Goal: Complete application form: Complete application form

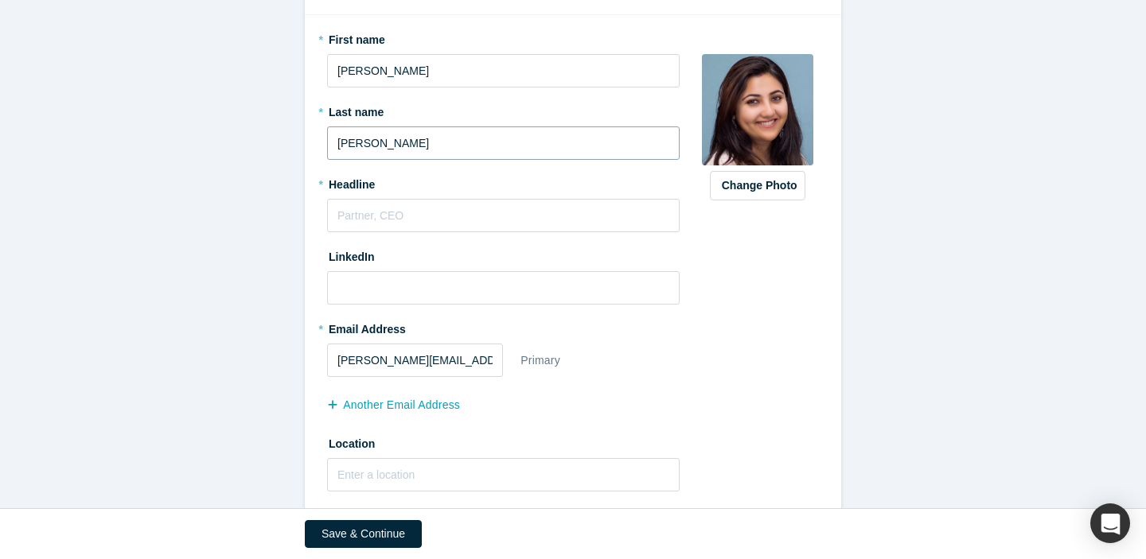
scroll to position [240, 0]
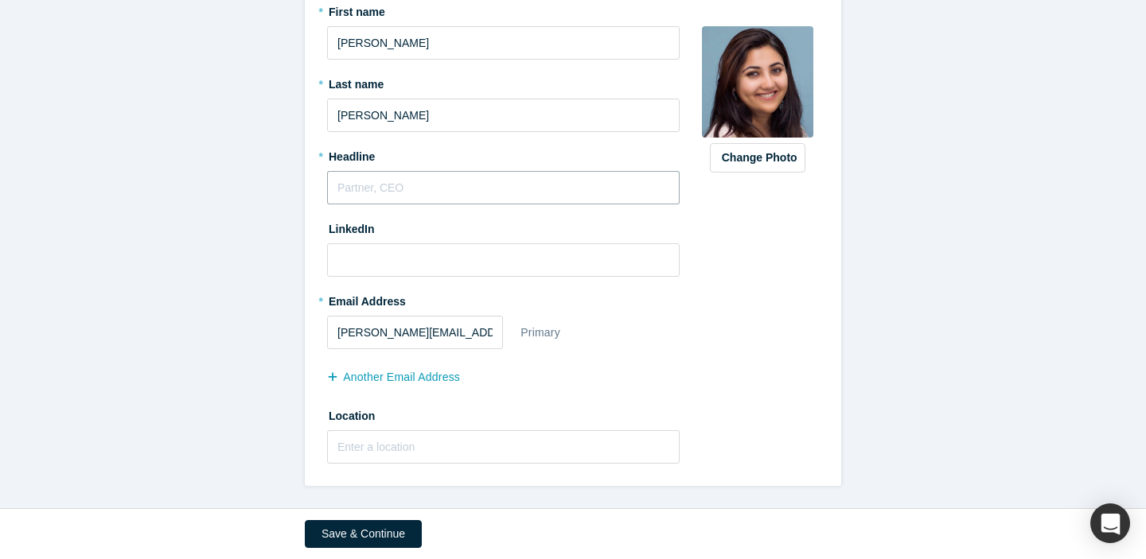
click at [500, 185] on input "text" at bounding box center [503, 187] width 352 height 33
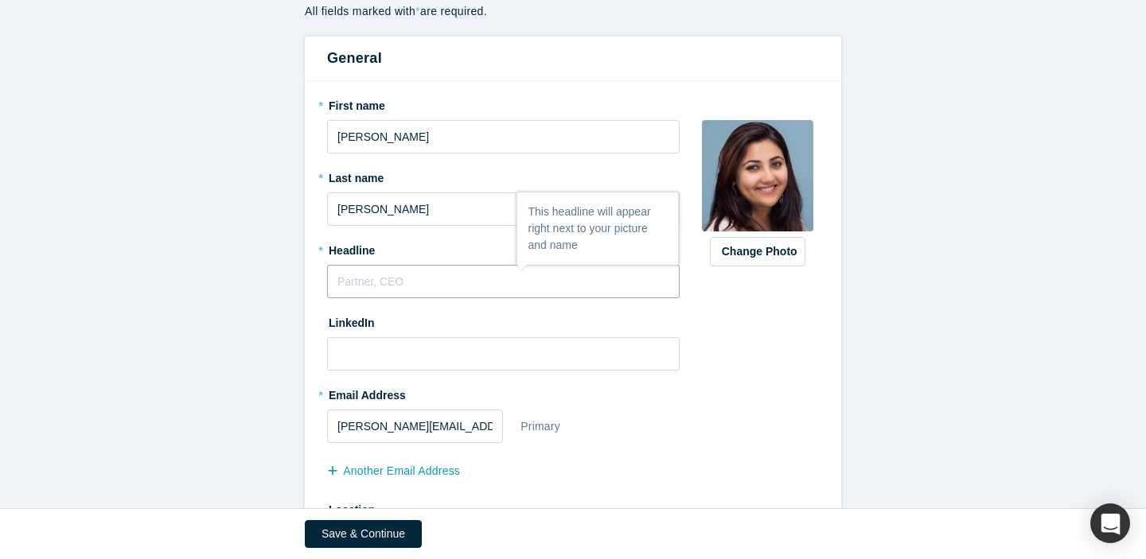
scroll to position [194, 0]
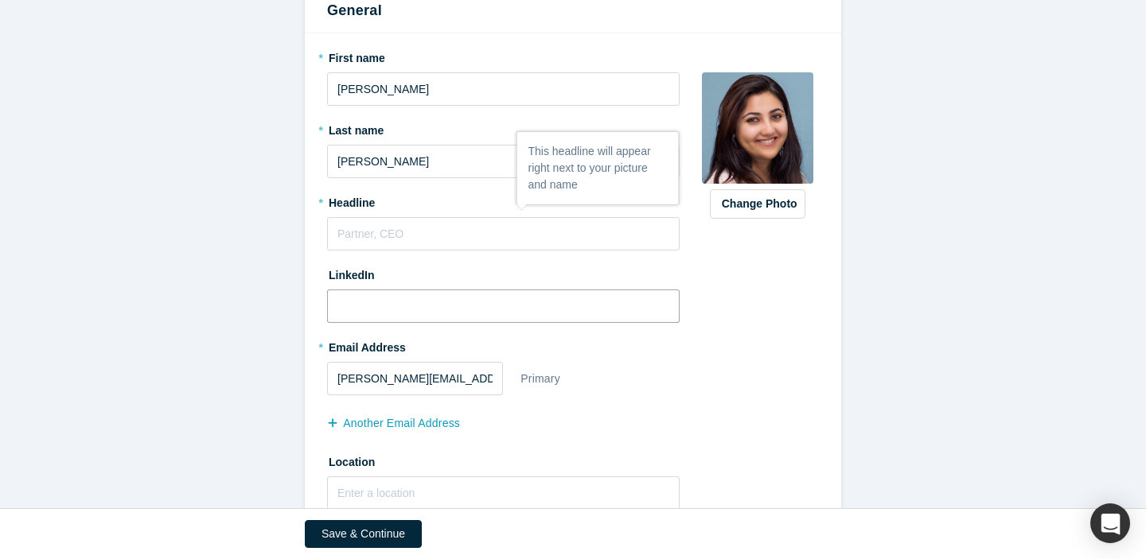
click at [435, 308] on input at bounding box center [503, 306] width 352 height 33
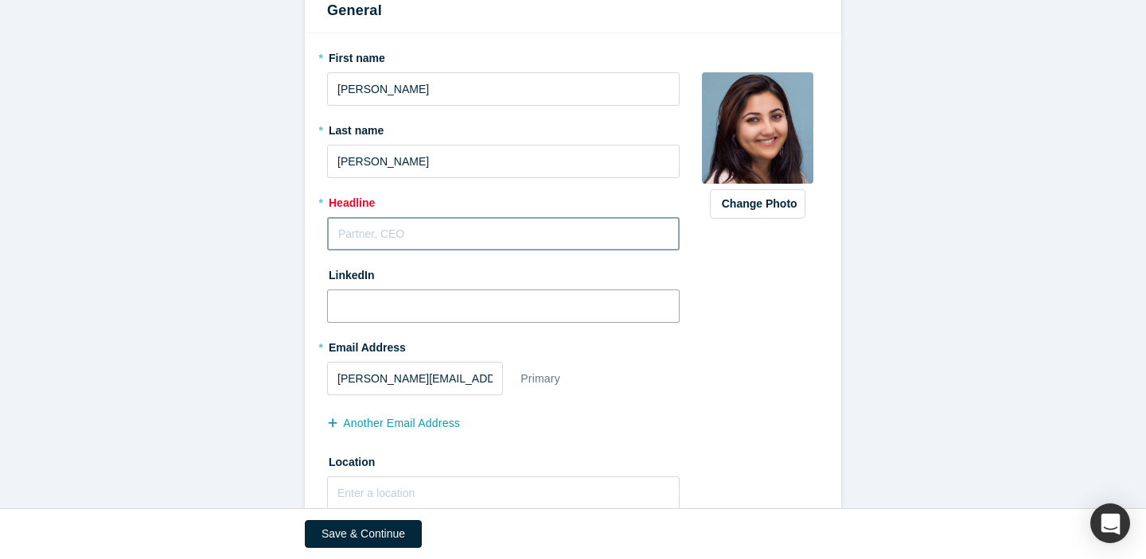
paste input "[URL][DOMAIN_NAME][PERSON_NAME]"
type input "[URL][DOMAIN_NAME][PERSON_NAME]"
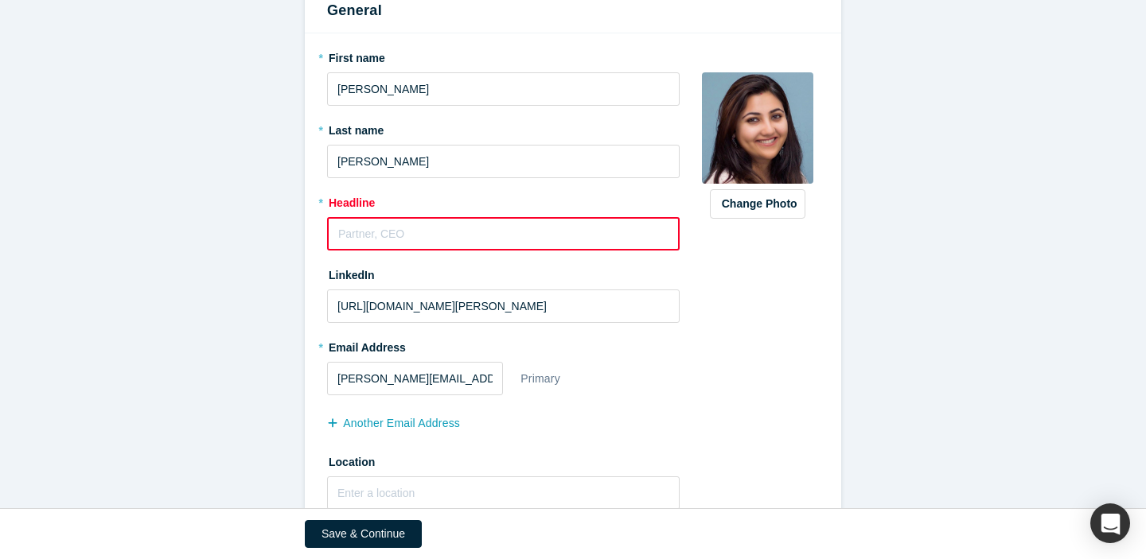
click at [419, 224] on input "text" at bounding box center [503, 233] width 352 height 33
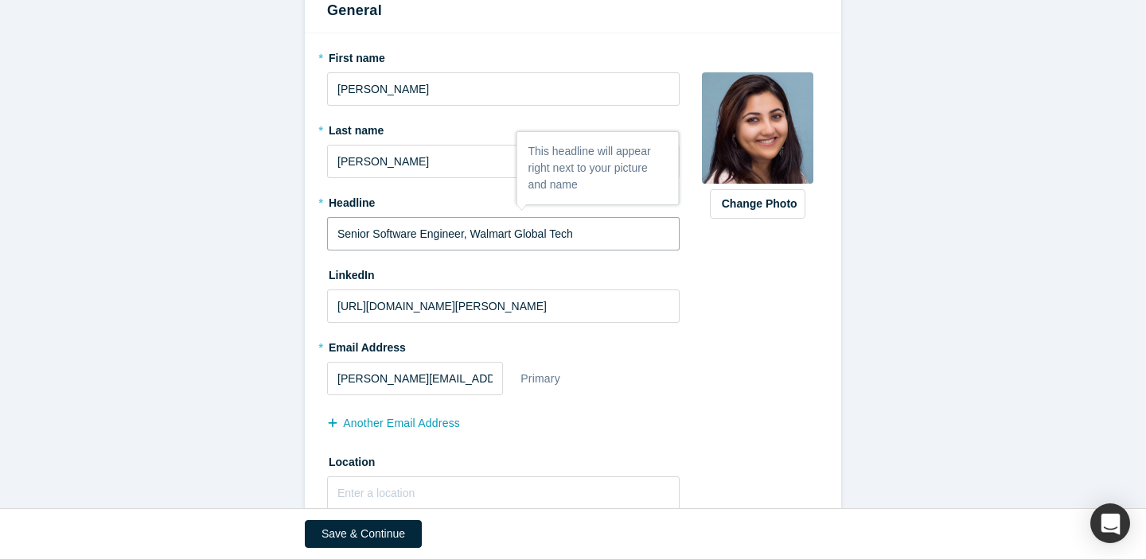
scroll to position [240, 0]
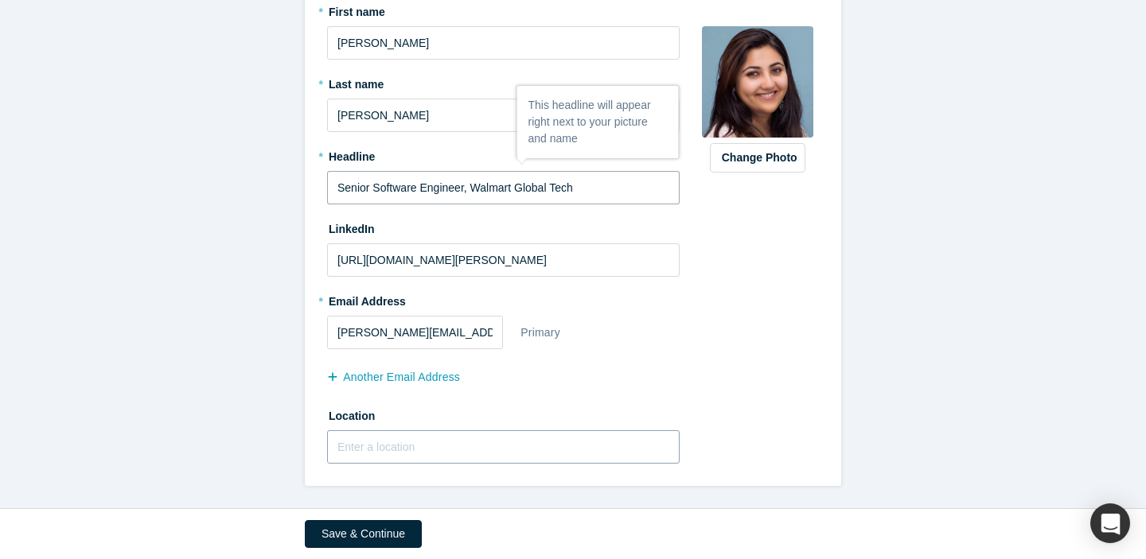
type input "Senior Software Engineer, Walmart Global Tech"
click at [403, 446] on input "text" at bounding box center [503, 446] width 352 height 33
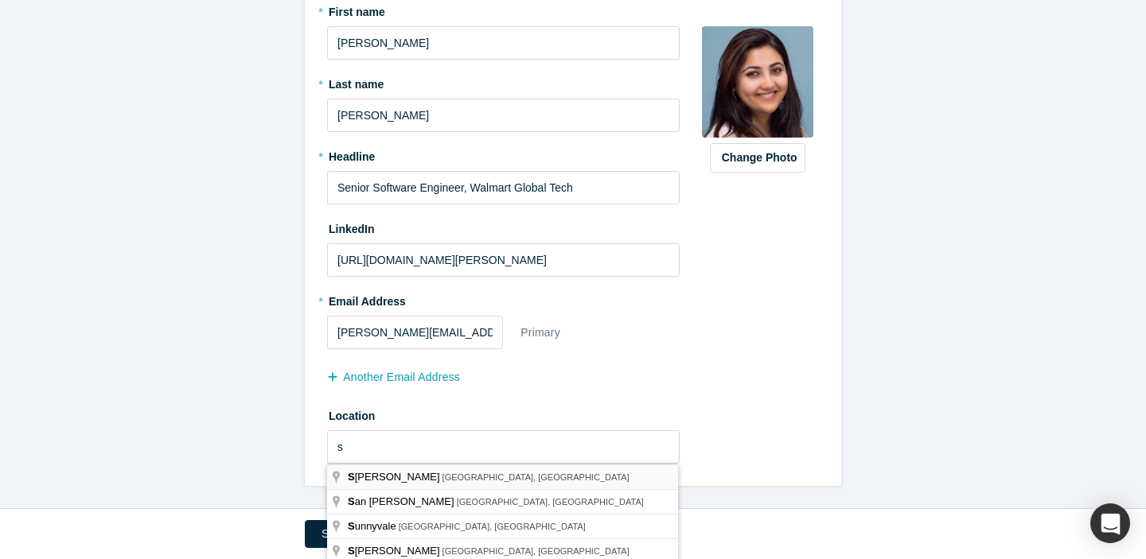
type input "[GEOGRAPHIC_DATA], [GEOGRAPHIC_DATA], [GEOGRAPHIC_DATA]"
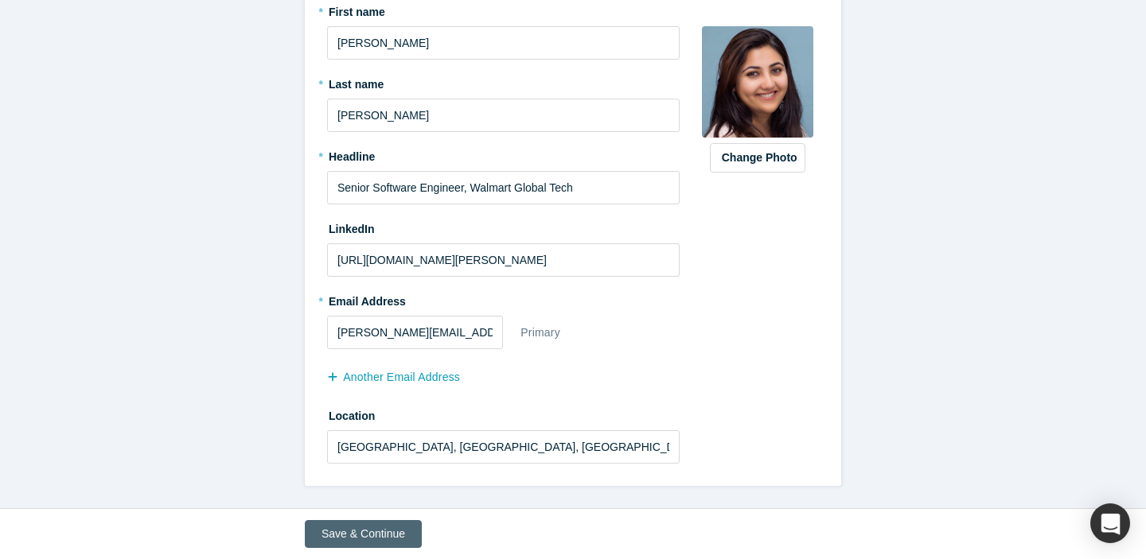
click at [350, 531] on button "Save & Continue" at bounding box center [363, 534] width 117 height 28
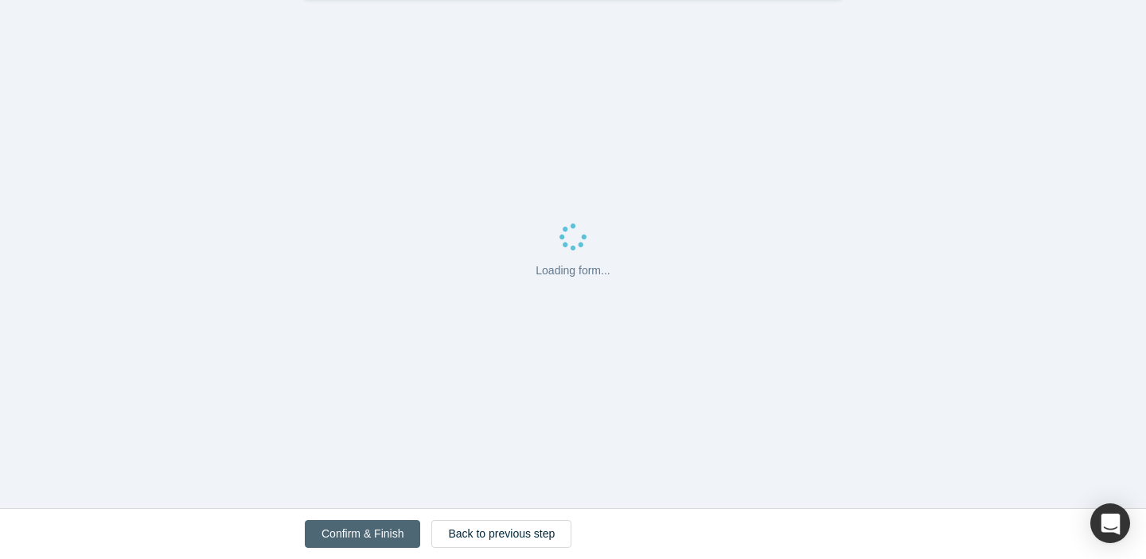
scroll to position [0, 0]
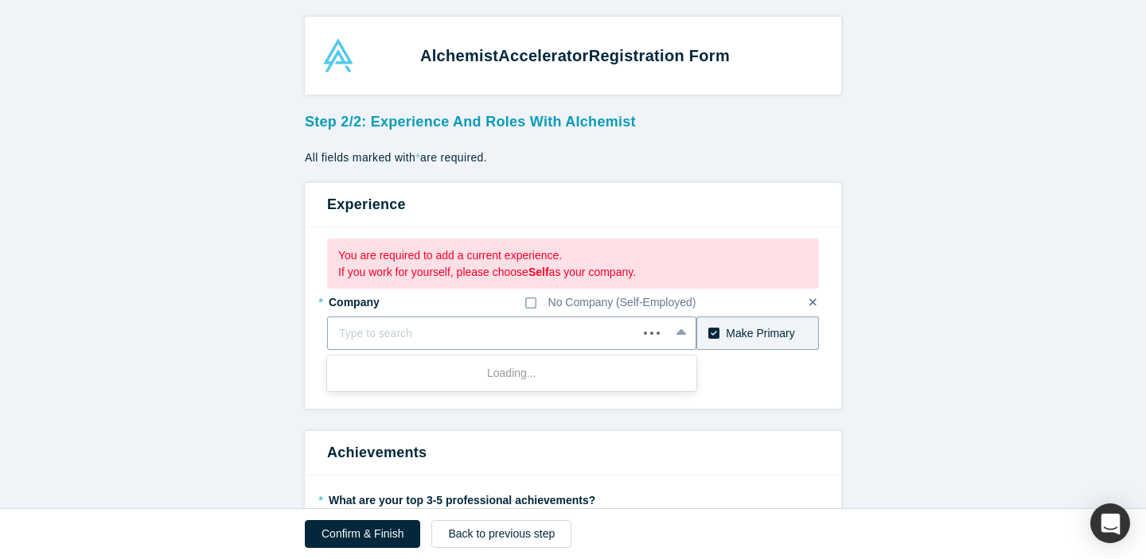
click at [424, 337] on div at bounding box center [482, 334] width 287 height 20
type input "walmart"
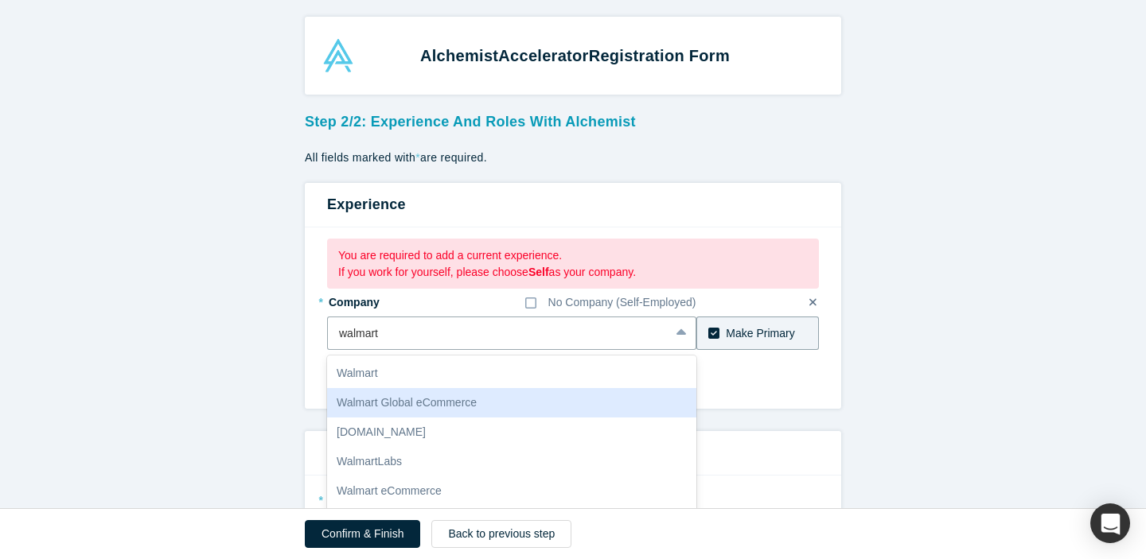
scroll to position [62, 0]
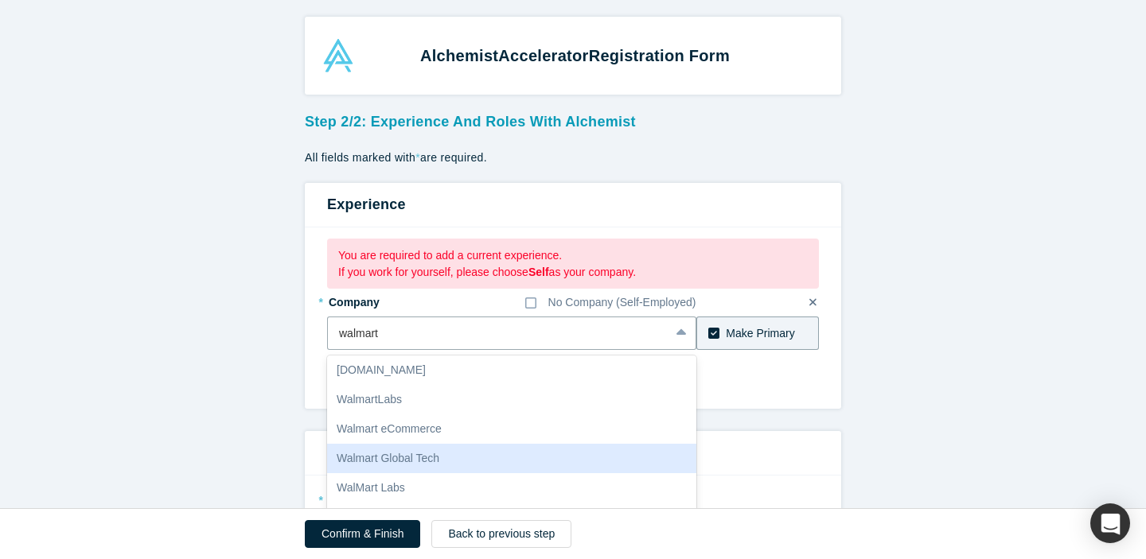
click at [413, 462] on div "Walmart Global Tech" at bounding box center [511, 458] width 369 height 29
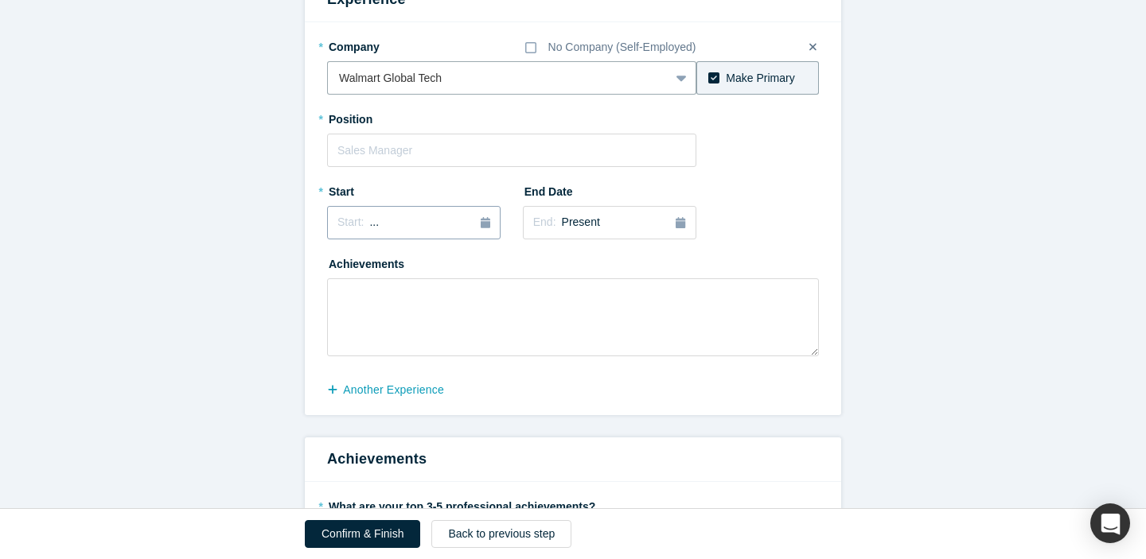
scroll to position [213, 0]
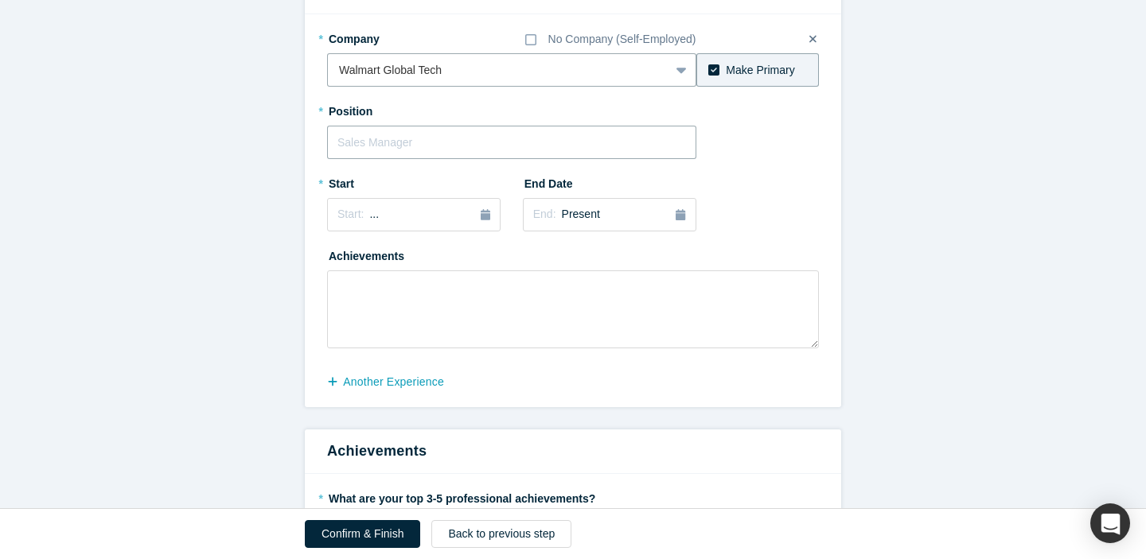
click at [395, 141] on input "text" at bounding box center [511, 142] width 369 height 33
type input "Senior software engineer"
click at [486, 224] on button "Start: ..." at bounding box center [413, 214] width 173 height 33
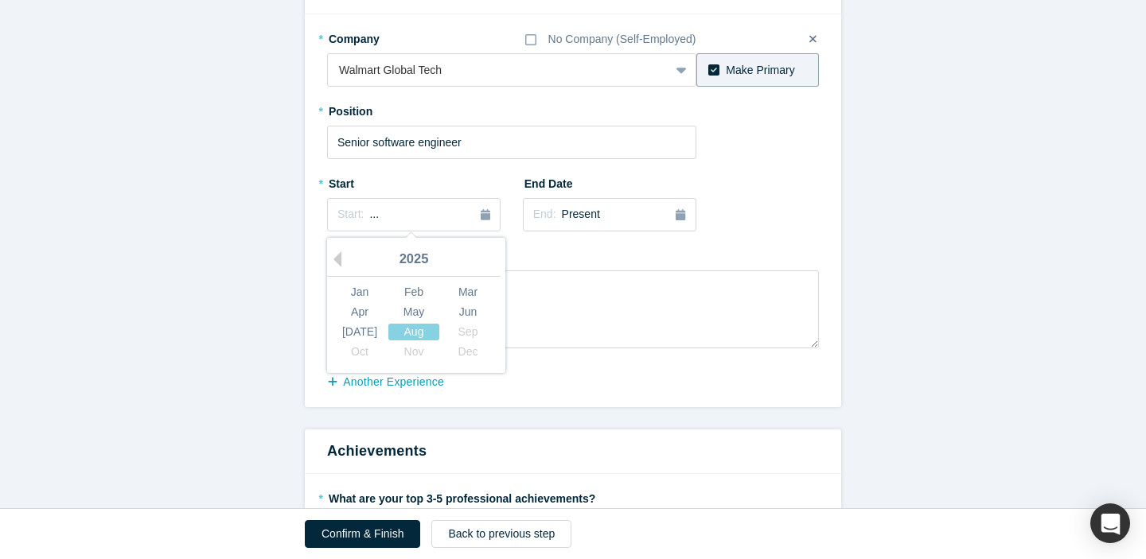
click at [345, 261] on div "2025" at bounding box center [413, 259] width 173 height 33
click at [340, 260] on button "Previous Year" at bounding box center [333, 259] width 16 height 16
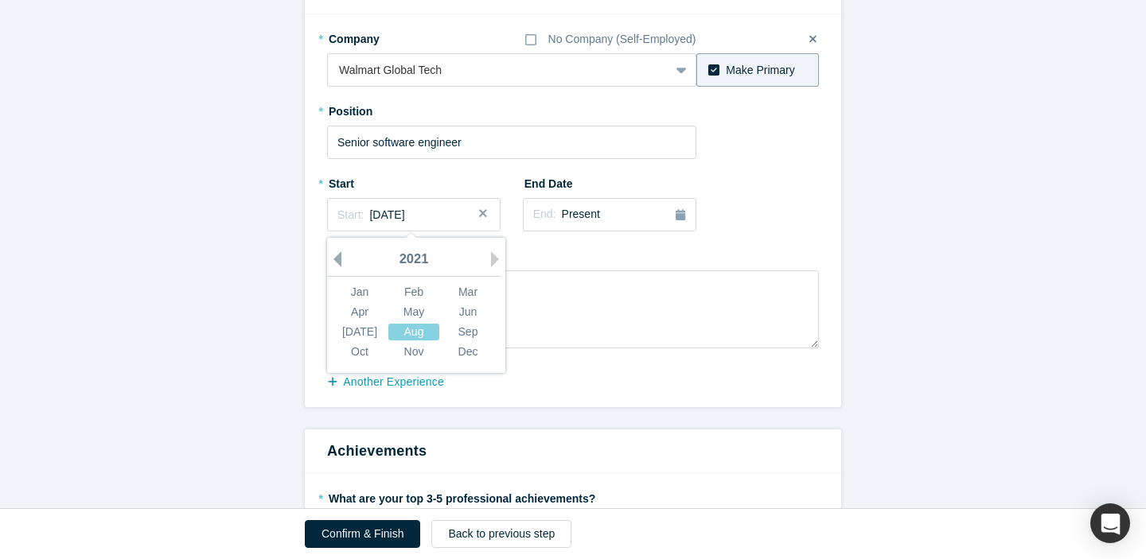
click at [340, 260] on button "Previous Year" at bounding box center [333, 259] width 16 height 16
click at [459, 350] on div "Dec" at bounding box center [467, 352] width 51 height 17
click at [414, 304] on textarea at bounding box center [573, 309] width 492 height 78
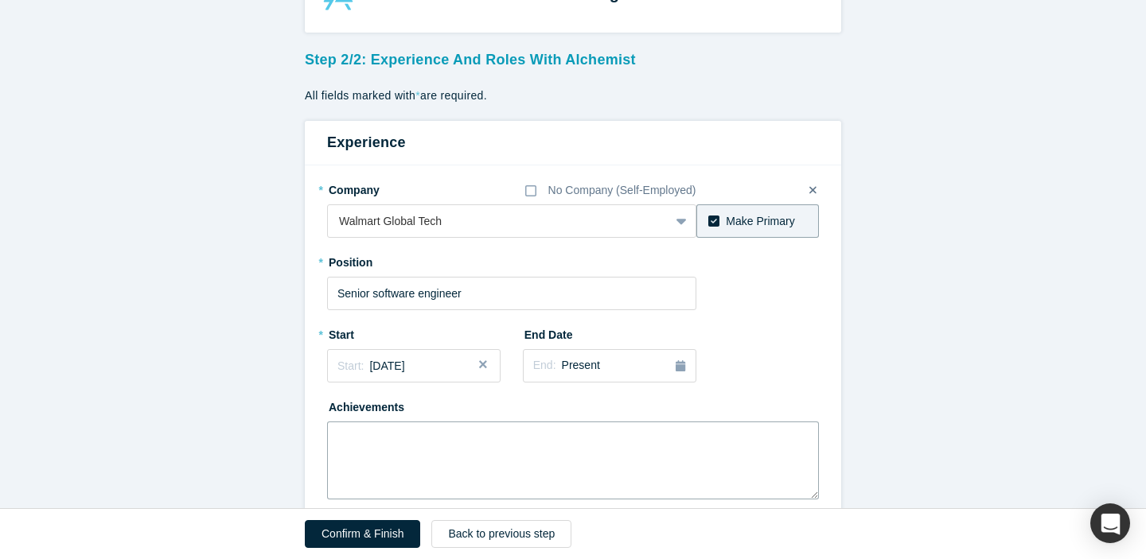
scroll to position [142, 0]
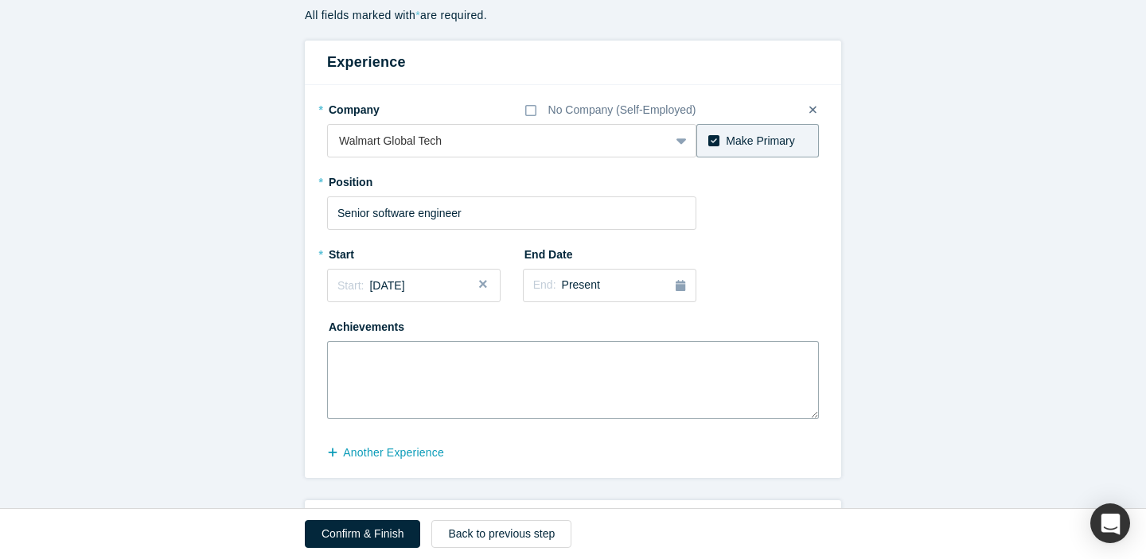
paste textarea "With over 13 years of experience in backend engineering, distributed systems, a…"
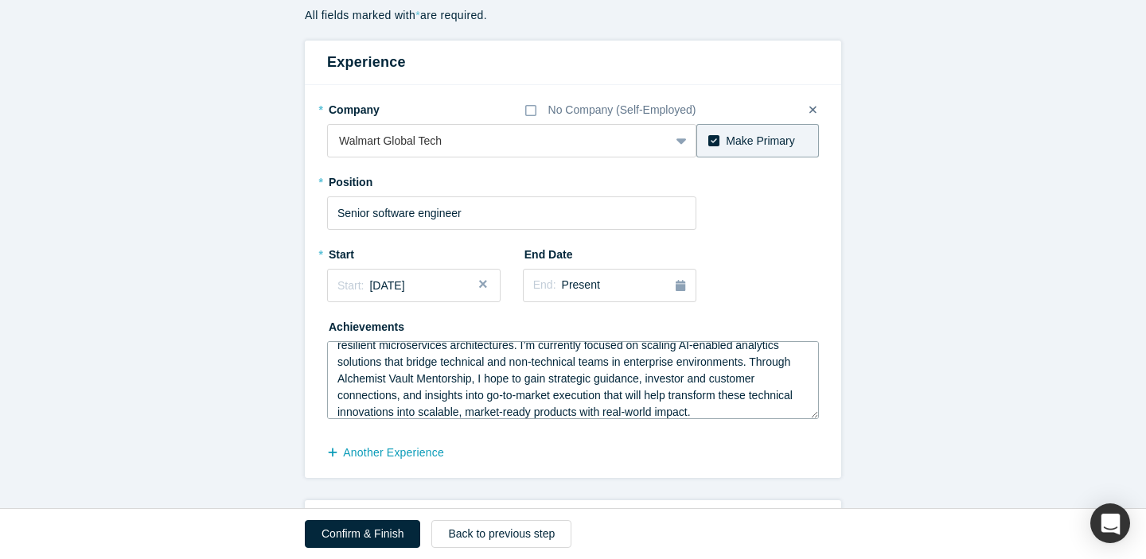
scroll to position [67, 0]
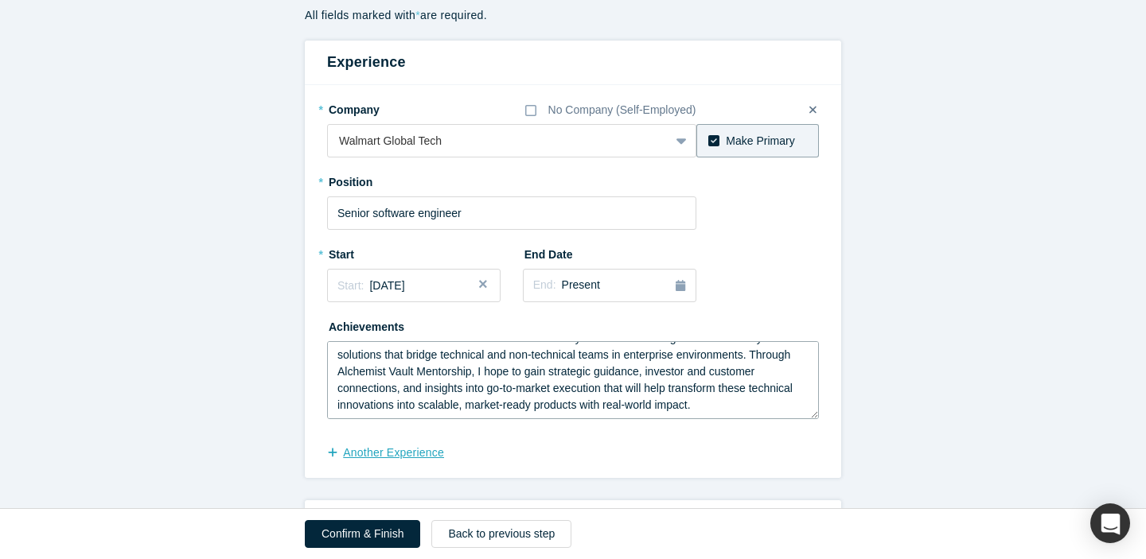
type textarea "With over 13 years of experience in backend engineering, distributed systems, a…"
click at [424, 453] on button "another Experience" at bounding box center [394, 453] width 134 height 28
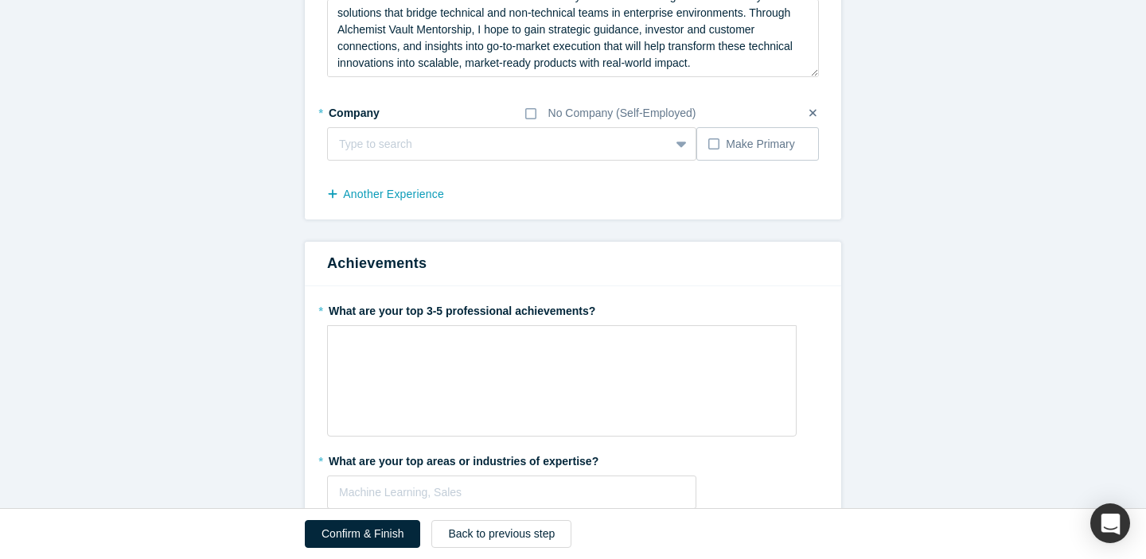
scroll to position [486, 0]
click at [460, 141] on div at bounding box center [498, 143] width 319 height 20
type input "Cognizant"
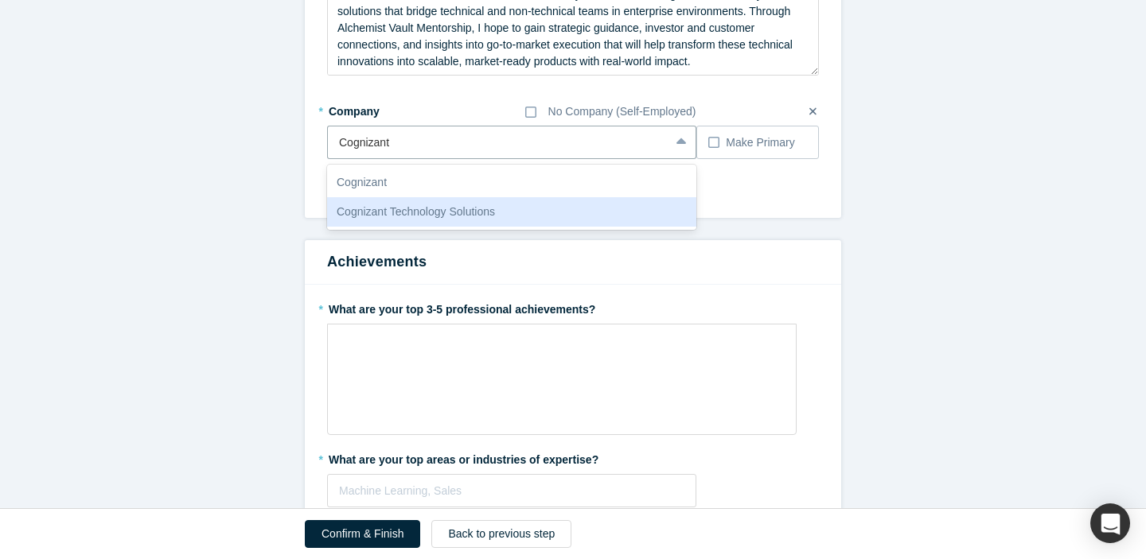
click at [448, 216] on div "Cognizant Technology Solutions" at bounding box center [511, 211] width 369 height 29
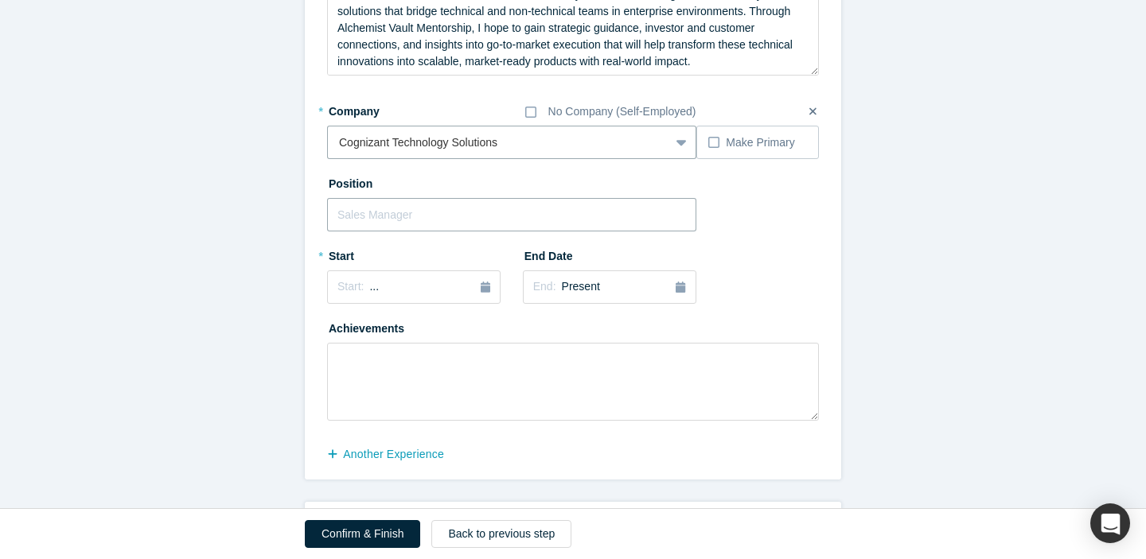
click at [513, 215] on input "text" at bounding box center [511, 214] width 369 height 33
type input "Senior Consultant"
click at [483, 293] on div "button" at bounding box center [486, 287] width 10 height 18
click at [337, 339] on button "Previous Year" at bounding box center [333, 332] width 16 height 16
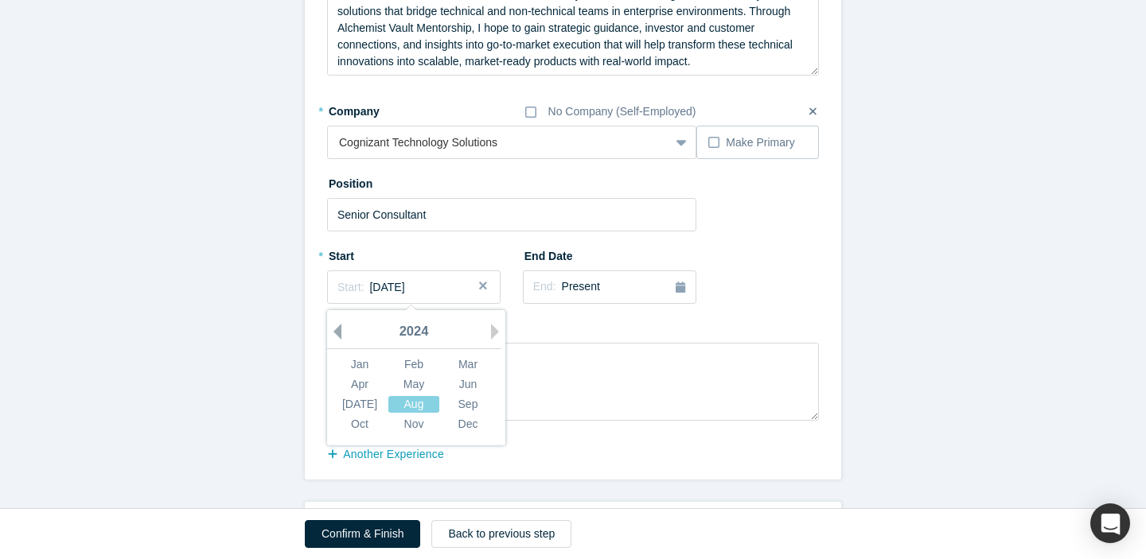
click at [337, 339] on button "Previous Year" at bounding box center [333, 332] width 16 height 16
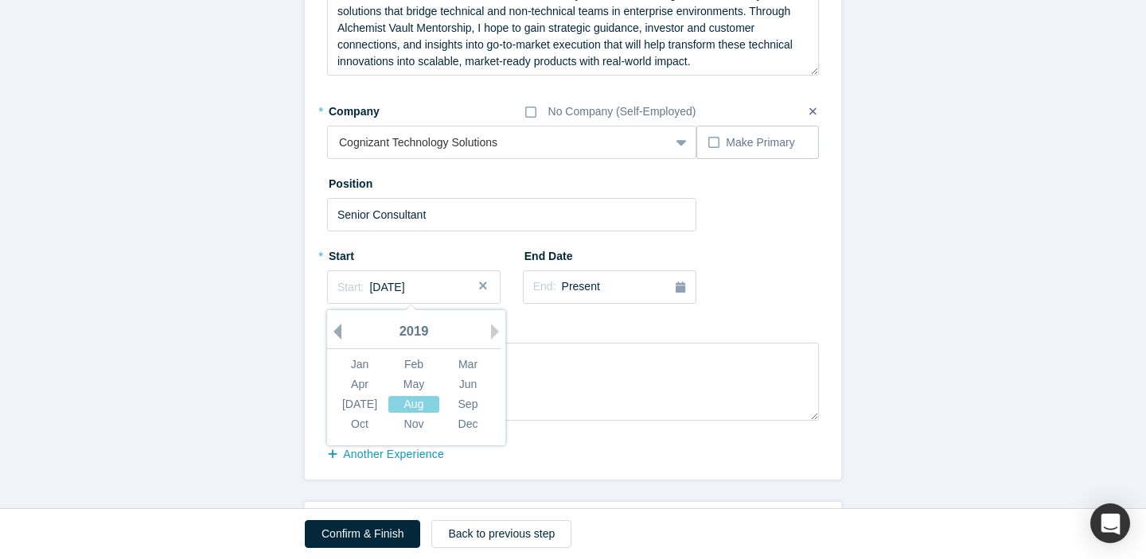
click at [337, 339] on button "Previous Year" at bounding box center [333, 332] width 16 height 16
click at [407, 360] on div "Feb" at bounding box center [413, 364] width 51 height 17
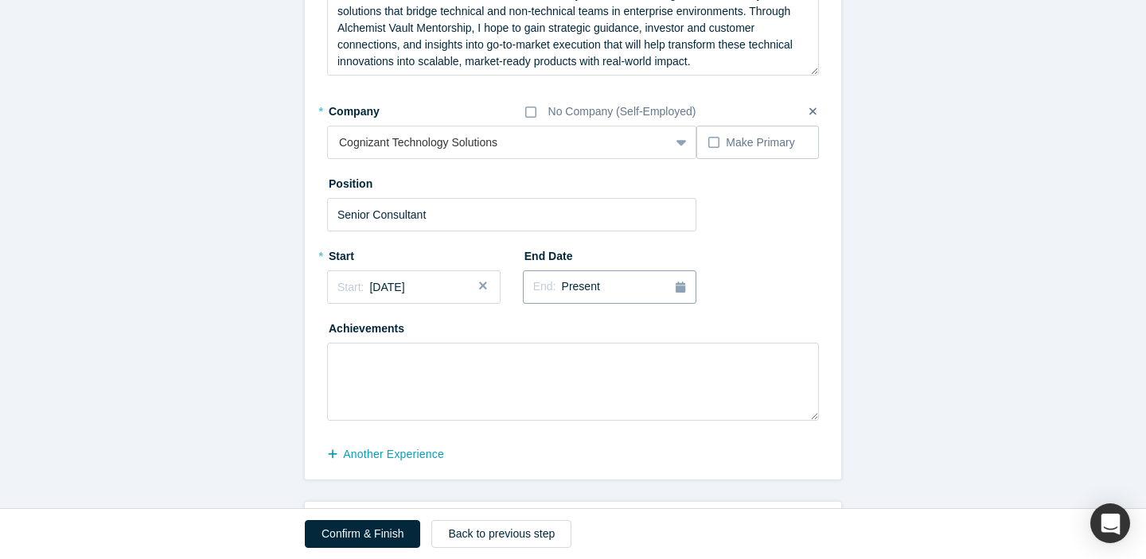
click at [684, 290] on icon "button" at bounding box center [680, 287] width 10 height 11
click at [533, 332] on button "Previous Year" at bounding box center [529, 332] width 16 height 16
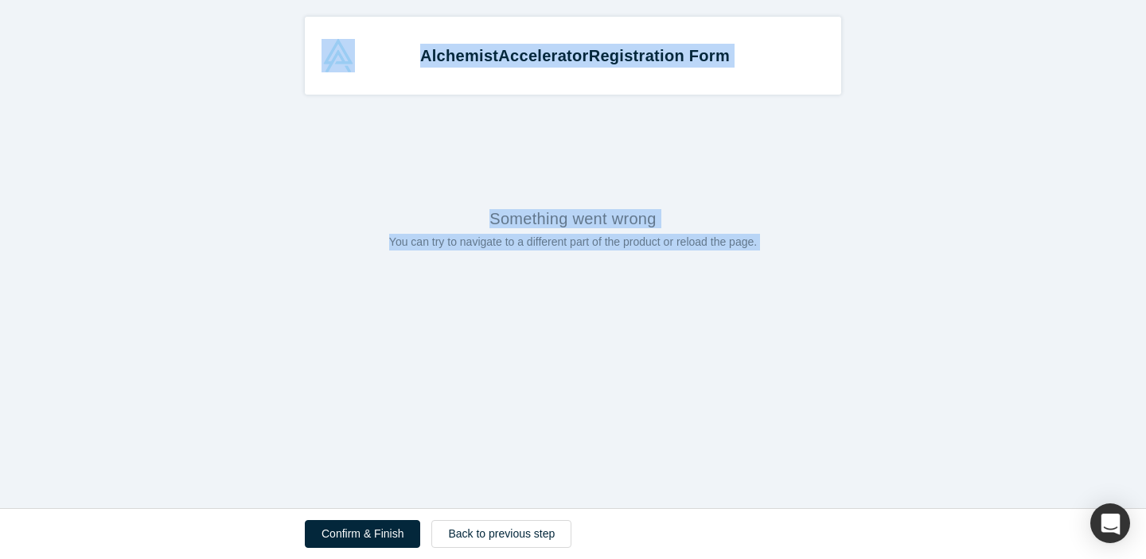
click at [533, 332] on div "Alchemist Accelerator Registration Form Something went wrong You can try to nav…" at bounding box center [573, 254] width 1146 height 508
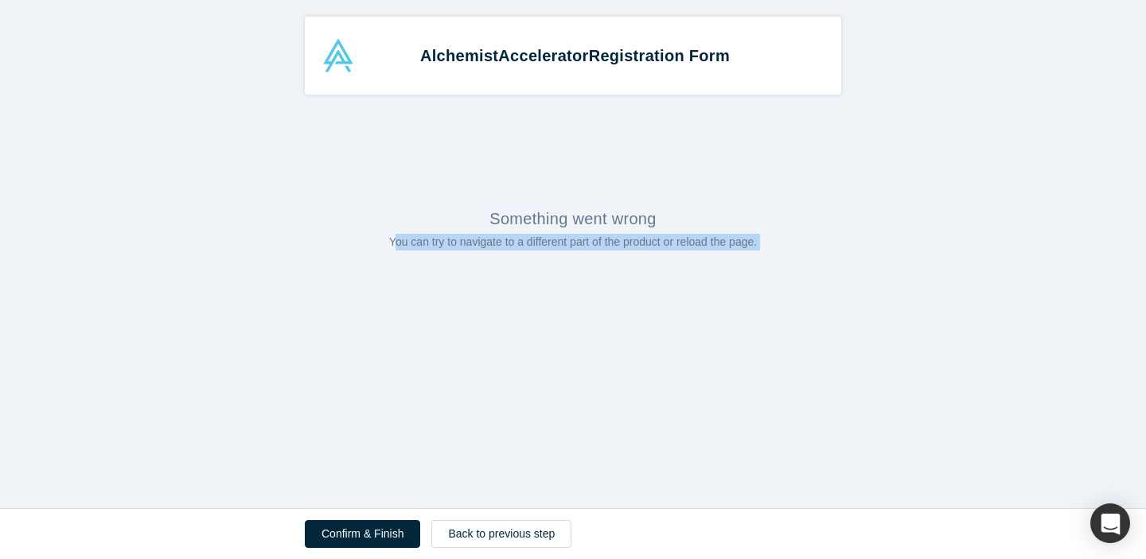
click at [533, 332] on div "Alchemist Accelerator Registration Form Something went wrong You can try to nav…" at bounding box center [573, 254] width 1146 height 508
